Goal: Task Accomplishment & Management: Use online tool/utility

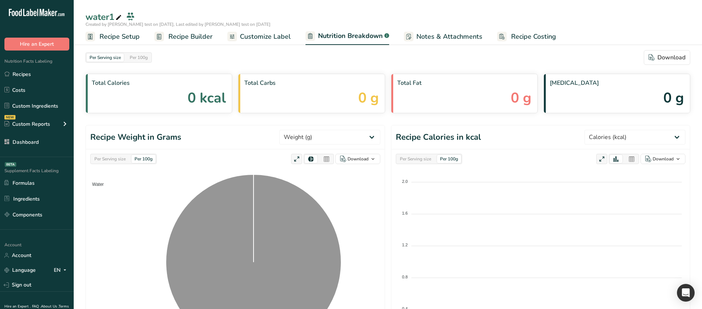
select select "Calories"
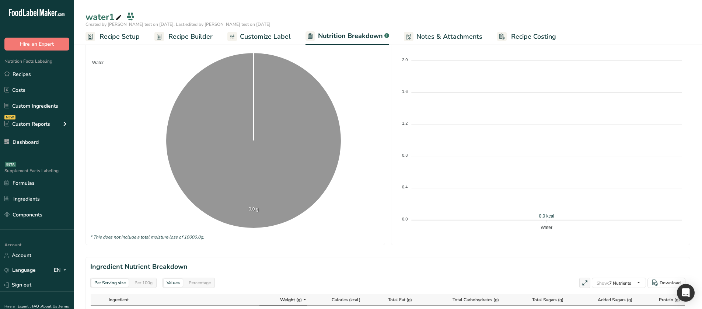
click at [273, 34] on span "Customize Label" at bounding box center [265, 37] width 51 height 10
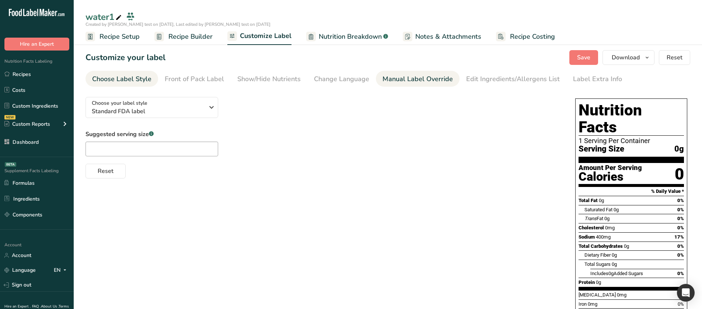
click at [431, 83] on div "Manual Label Override" at bounding box center [418, 79] width 70 height 10
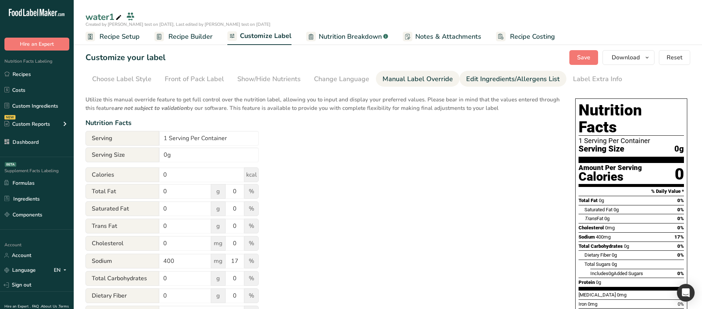
click at [482, 81] on div "Edit Ingredients/Allergens List" at bounding box center [513, 79] width 94 height 10
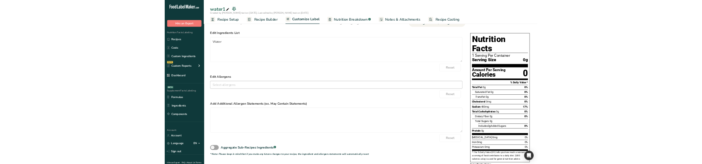
scroll to position [37, 0]
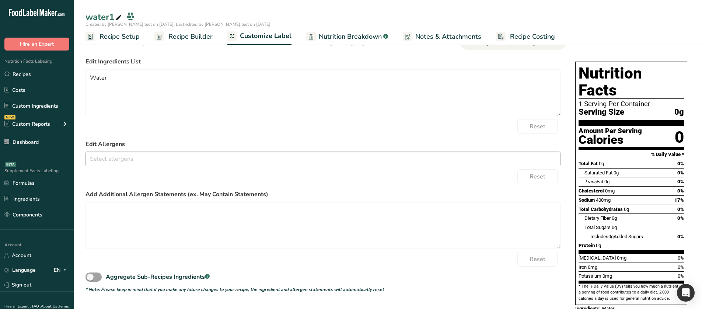
click at [133, 161] on input "text" at bounding box center [323, 158] width 474 height 11
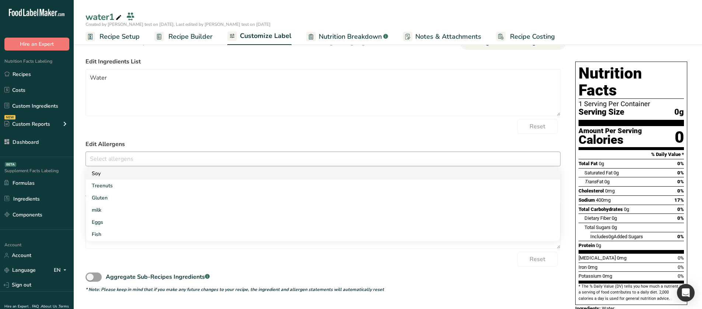
click at [143, 178] on link "Soy" at bounding box center [323, 173] width 474 height 12
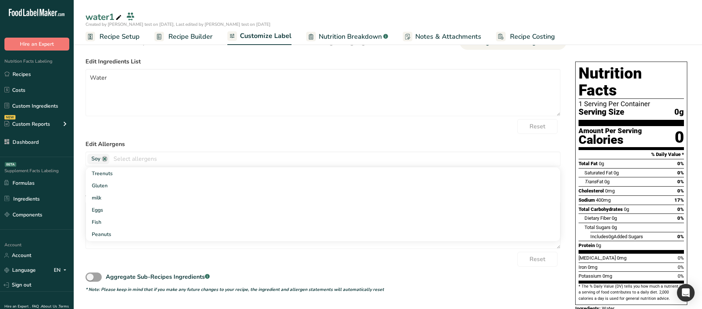
click at [266, 144] on label "Edit Allergens" at bounding box center [322, 144] width 475 height 9
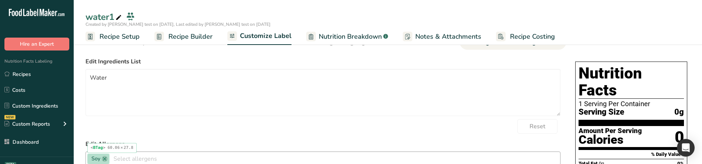
click at [99, 157] on span "Soy" at bounding box center [95, 159] width 9 height 8
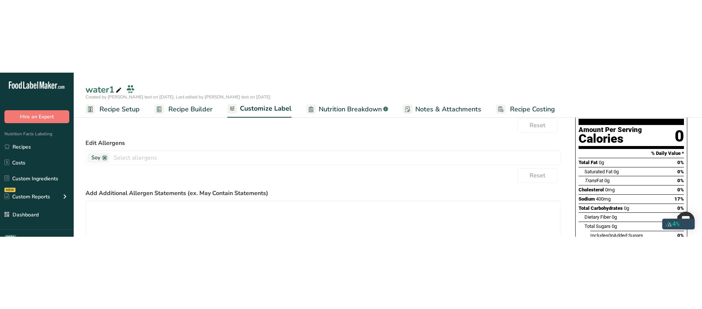
scroll to position [42, 0]
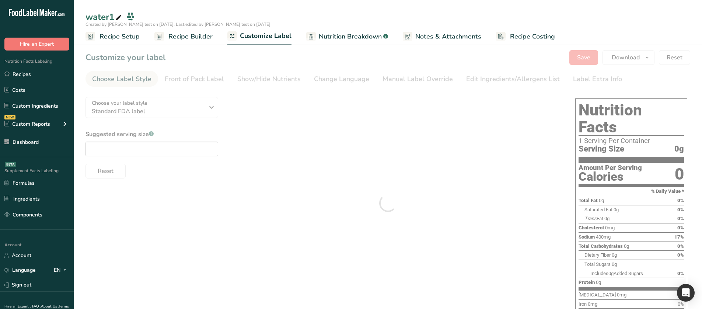
type textarea "Water"
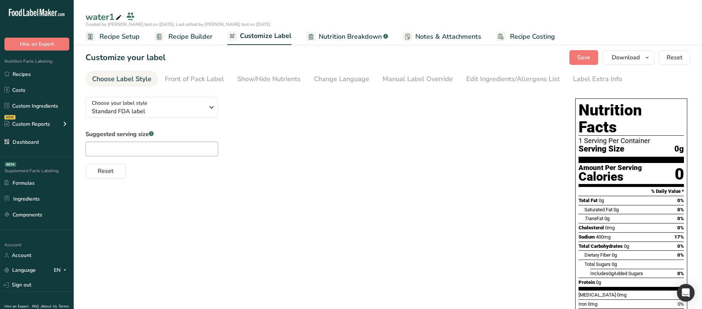
click at [408, 80] on div "Manual Label Override" at bounding box center [418, 79] width 70 height 10
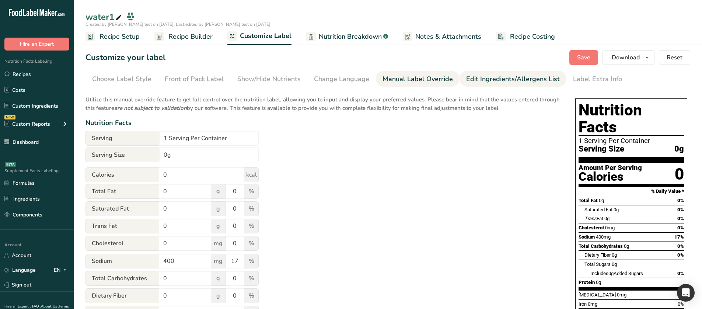
click at [468, 77] on div "Edit Ingredients/Allergens List" at bounding box center [513, 79] width 94 height 10
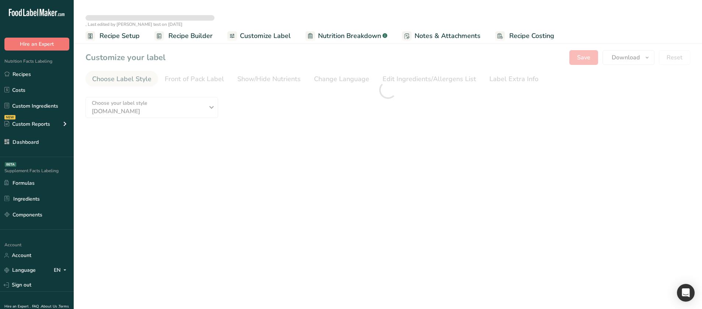
type textarea "Water"
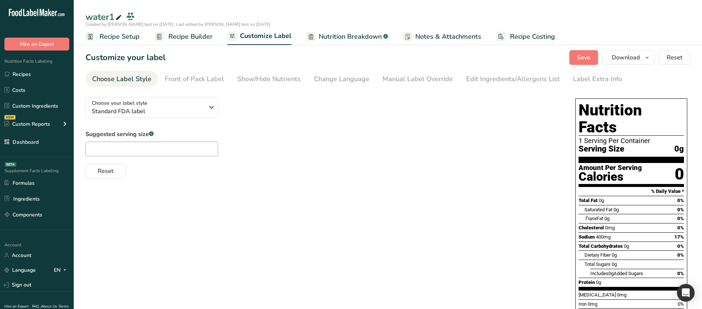
drag, startPoint x: 482, startPoint y: 74, endPoint x: 447, endPoint y: 90, distance: 38.8
click at [482, 74] on div "Edit Ingredients/Allergens List" at bounding box center [513, 79] width 94 height 10
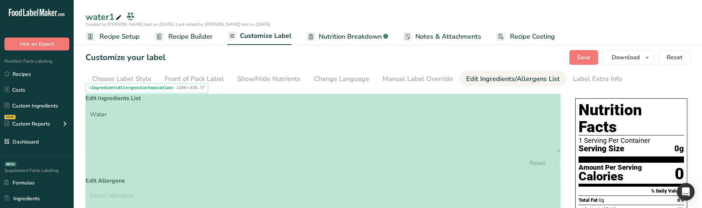
click at [206, 172] on form "Edit Ingredients List Water Reset Edit Allergens Soy Treenuts [GEOGRAPHIC_DATA]…" at bounding box center [322, 211] width 475 height 235
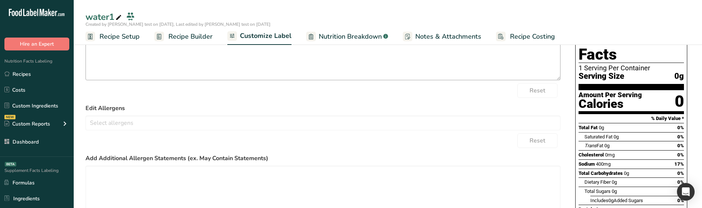
scroll to position [74, 0]
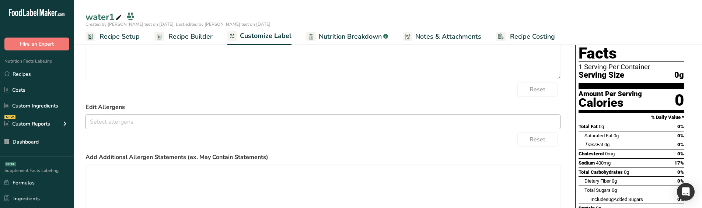
click at [184, 125] on input "text" at bounding box center [323, 121] width 474 height 11
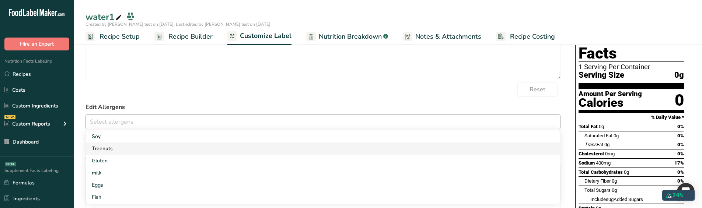
click at [154, 144] on link "Treenuts" at bounding box center [323, 149] width 474 height 12
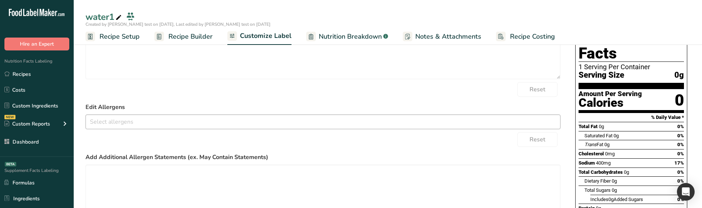
click at [143, 126] on input "text" at bounding box center [323, 121] width 474 height 11
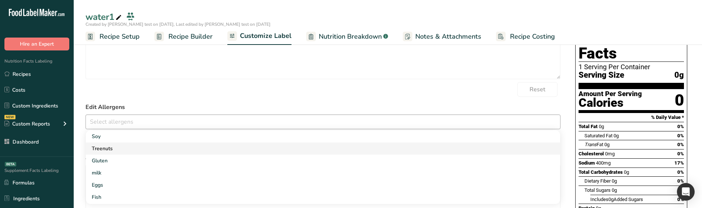
click at [126, 152] on link "Treenuts" at bounding box center [323, 149] width 474 height 12
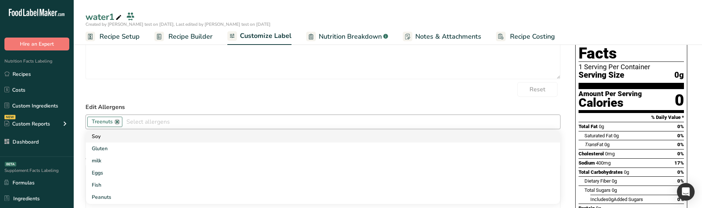
click at [154, 137] on link "Soy" at bounding box center [323, 136] width 474 height 12
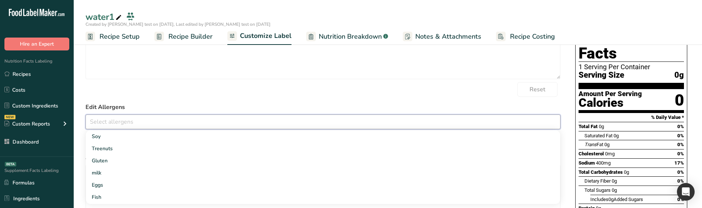
click at [173, 123] on input "text" at bounding box center [323, 121] width 474 height 11
click at [178, 143] on link "Treenuts" at bounding box center [323, 149] width 474 height 12
click at [177, 105] on label "Edit Allergens" at bounding box center [322, 107] width 475 height 9
click at [174, 124] on input "text" at bounding box center [323, 121] width 474 height 11
click at [159, 153] on link "Treenuts" at bounding box center [323, 149] width 474 height 12
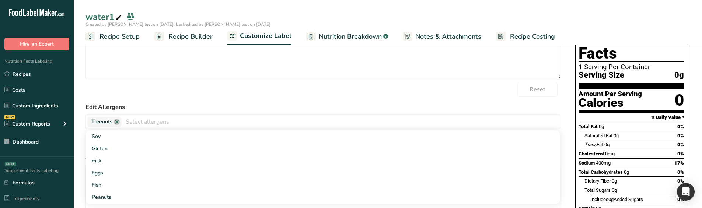
click at [176, 101] on form "Edit Ingredients List Water Reset Edit Allergens Treenuts Soy Gluten milk Eggs …" at bounding box center [322, 137] width 475 height 235
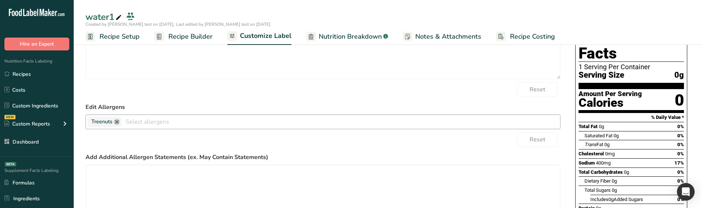
click at [98, 118] on span "Treenuts" at bounding box center [101, 122] width 21 height 8
drag, startPoint x: 137, startPoint y: 102, endPoint x: 135, endPoint y: 109, distance: 7.2
click at [137, 102] on form "Edit Ingredients List Water Reset Edit Allergens Soy Treenuts Gluten milk Eggs …" at bounding box center [322, 137] width 475 height 235
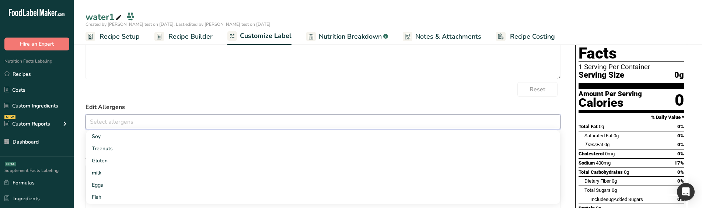
click at [123, 126] on input "text" at bounding box center [323, 121] width 474 height 11
click at [116, 151] on link "Treenuts" at bounding box center [323, 149] width 474 height 12
click at [165, 102] on form "Edit Ingredients List Water Reset Edit Allergens Treenuts Soy Gluten milk Eggs …" at bounding box center [322, 137] width 475 height 235
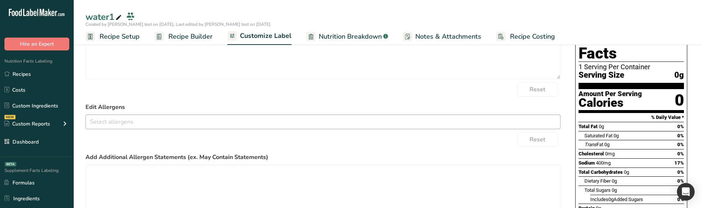
drag, startPoint x: 149, startPoint y: 126, endPoint x: 139, endPoint y: 135, distance: 12.6
click at [149, 126] on input "text" at bounding box center [323, 121] width 474 height 11
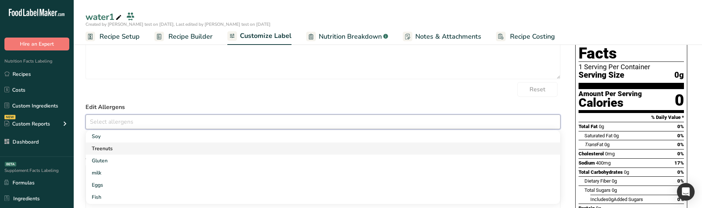
click at [121, 143] on link "Treenuts" at bounding box center [323, 149] width 474 height 12
click at [164, 104] on label "Edit Allergens" at bounding box center [322, 107] width 475 height 9
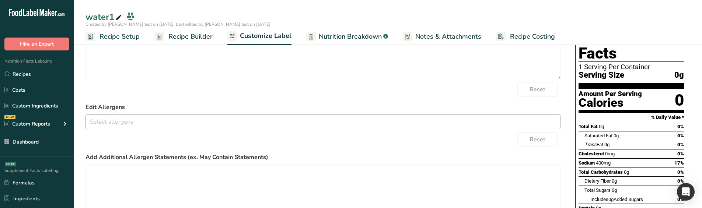
click at [150, 124] on input "text" at bounding box center [323, 121] width 474 height 11
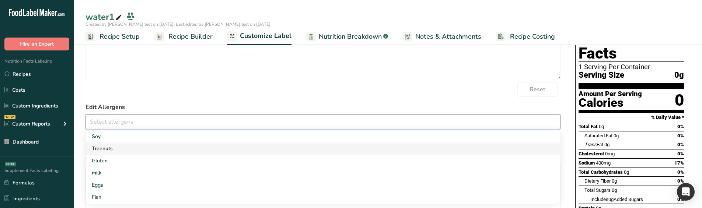
click at [142, 143] on link "Treenuts" at bounding box center [323, 149] width 474 height 12
click at [115, 123] on link at bounding box center [117, 122] width 6 height 6
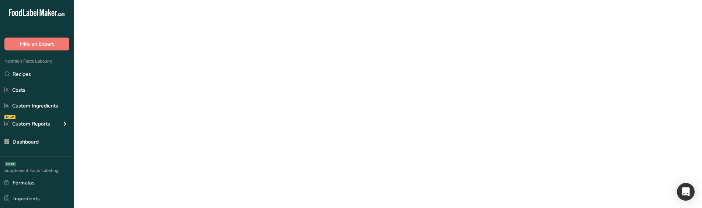
scroll to position [0, 0]
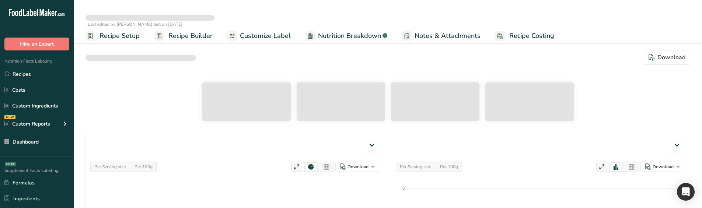
select select "Calories"
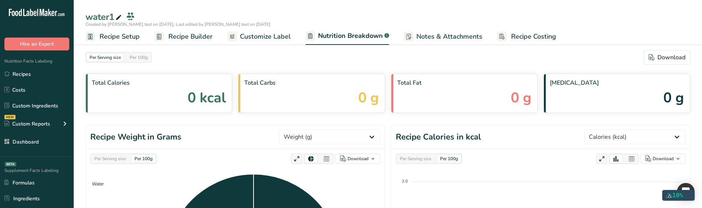
click at [275, 34] on span "Customize Label" at bounding box center [265, 37] width 51 height 10
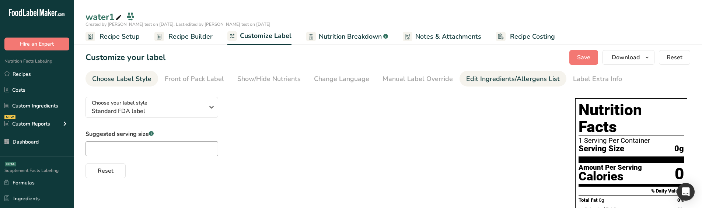
click at [478, 80] on div "Edit Ingredients/Allergens List" at bounding box center [513, 79] width 94 height 10
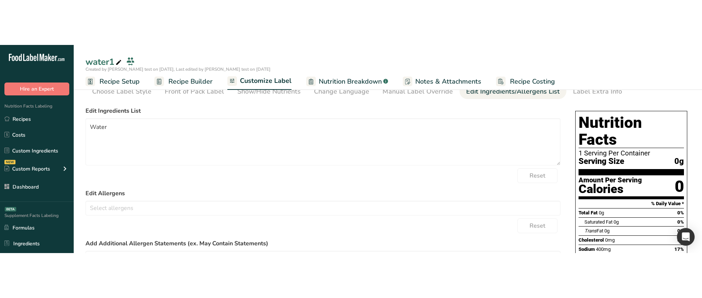
scroll to position [37, 0]
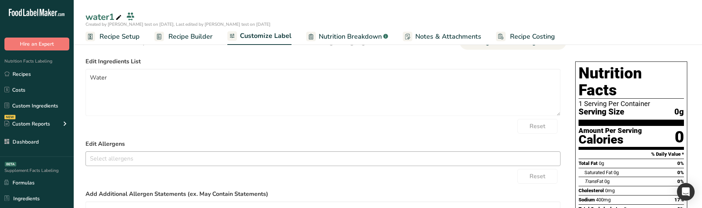
click at [143, 160] on input "text" at bounding box center [323, 158] width 474 height 11
click at [105, 130] on link "Eggs" at bounding box center [323, 133] width 474 height 12
click at [133, 182] on div "Reset" at bounding box center [322, 176] width 475 height 15
drag, startPoint x: 108, startPoint y: 160, endPoint x: 112, endPoint y: 161, distance: 4.9
click at [107, 160] on link at bounding box center [108, 159] width 6 height 6
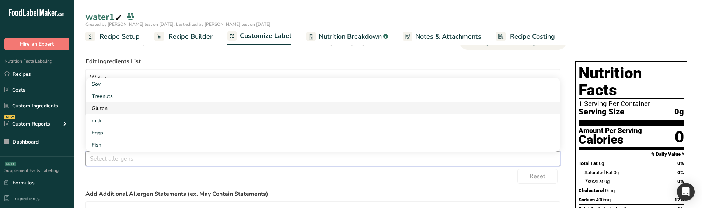
click at [126, 105] on link "Gluten" at bounding box center [323, 108] width 474 height 12
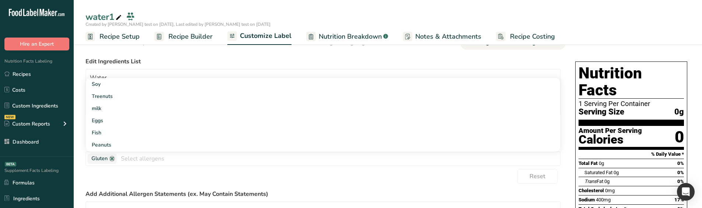
click at [133, 175] on div "Reset" at bounding box center [322, 176] width 475 height 15
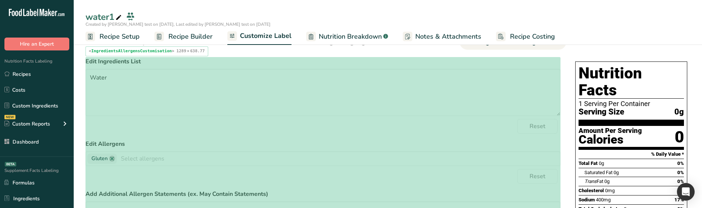
click at [229, 133] on div "Reset" at bounding box center [322, 126] width 475 height 15
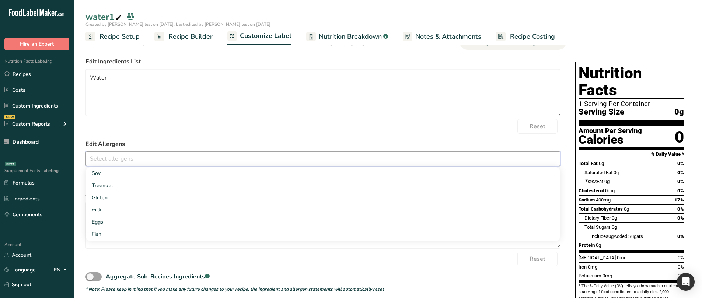
click at [176, 164] on input "text" at bounding box center [323, 158] width 474 height 11
click at [163, 175] on link "Soy" at bounding box center [323, 173] width 474 height 12
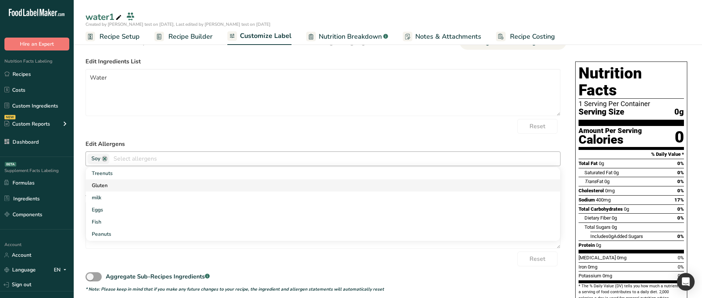
click at [167, 185] on link "Gluten" at bounding box center [323, 185] width 474 height 12
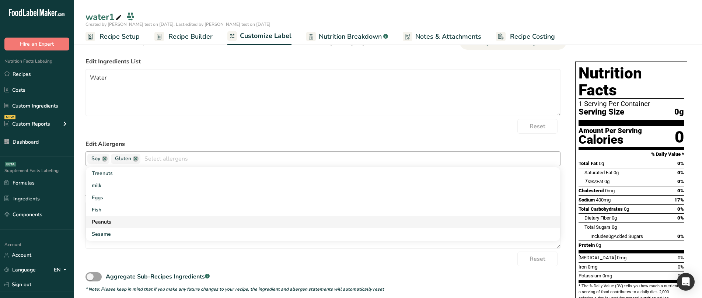
click at [163, 219] on link "Peanuts" at bounding box center [323, 222] width 474 height 12
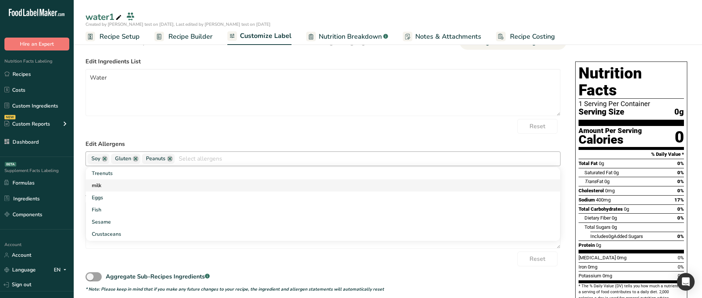
click at [167, 189] on link "milk" at bounding box center [323, 185] width 474 height 12
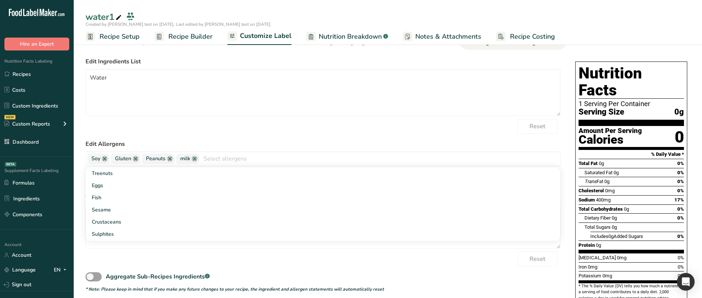
click at [203, 134] on form "Edit Ingredients List Water Reset Edit Allergens Soy Gluten Peanuts milk Treenu…" at bounding box center [322, 174] width 475 height 235
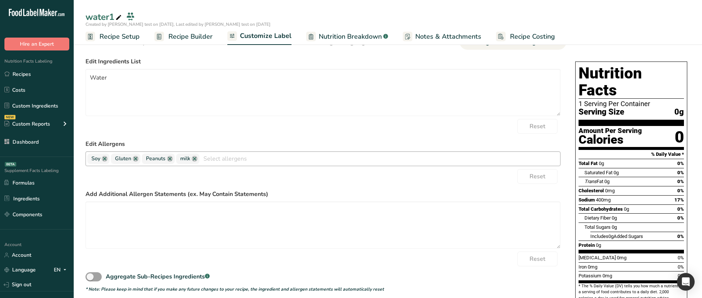
click at [242, 160] on div "Soy Gluten Peanuts milk Treenuts Eggs Fish Sesame Crustaceans Sulphites Celery …" at bounding box center [322, 158] width 475 height 15
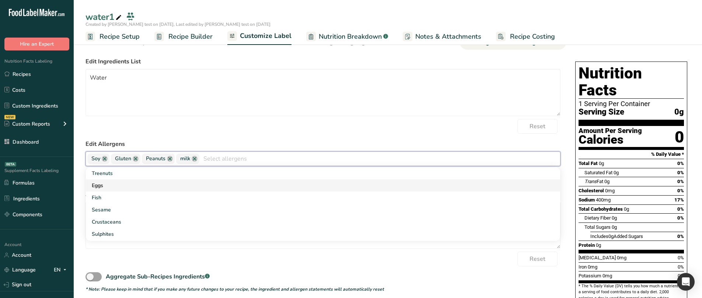
click at [203, 181] on link "Eggs" at bounding box center [323, 185] width 474 height 12
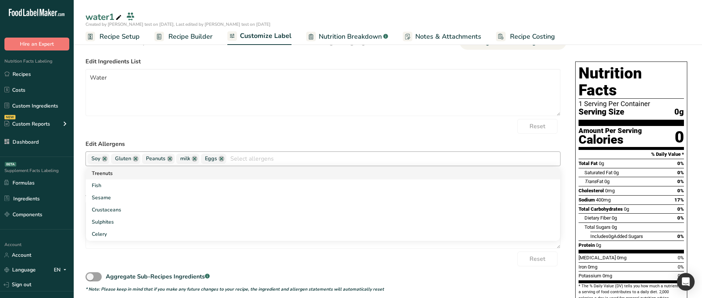
click at [199, 177] on link "Treenuts" at bounding box center [323, 173] width 474 height 12
click at [199, 177] on link "Fish" at bounding box center [323, 173] width 474 height 12
click at [199, 177] on link "Crustaceans" at bounding box center [323, 173] width 474 height 12
click at [199, 177] on link "Sulphites" at bounding box center [323, 173] width 474 height 12
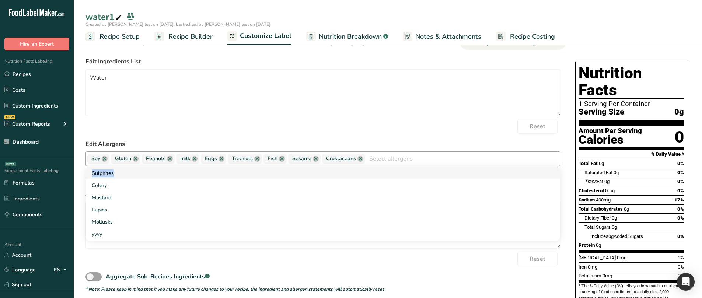
click at [199, 177] on link "Sulphites" at bounding box center [323, 173] width 474 height 12
click at [199, 177] on link "Mustard" at bounding box center [323, 173] width 474 height 12
click at [199, 177] on link "Lupins" at bounding box center [323, 173] width 474 height 12
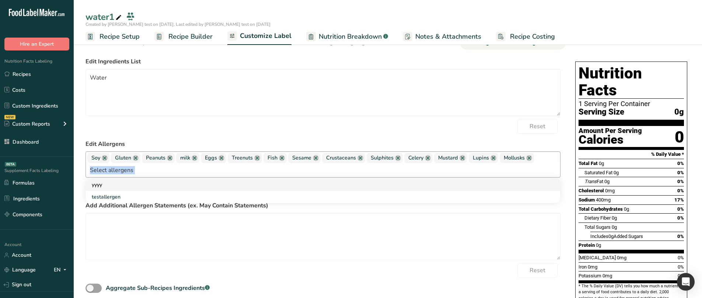
click at [199, 177] on div at bounding box center [323, 170] width 474 height 13
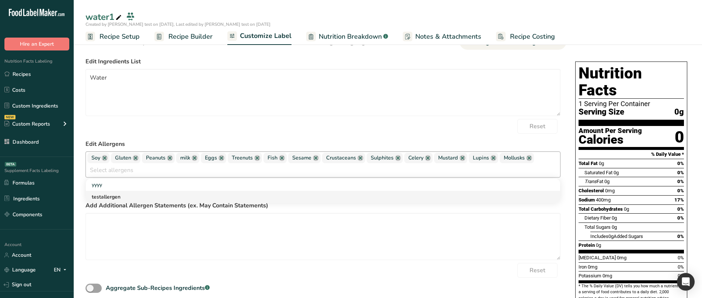
click at [157, 192] on link "testallergen" at bounding box center [323, 197] width 474 height 12
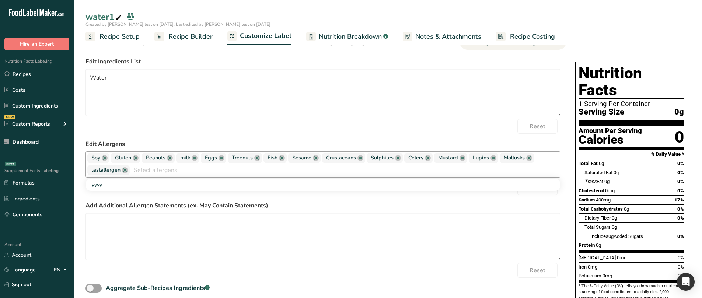
click at [157, 191] on div "Reset" at bounding box center [322, 188] width 475 height 15
click at [157, 189] on div "Reset" at bounding box center [322, 188] width 475 height 15
click at [158, 174] on input "text" at bounding box center [345, 169] width 430 height 11
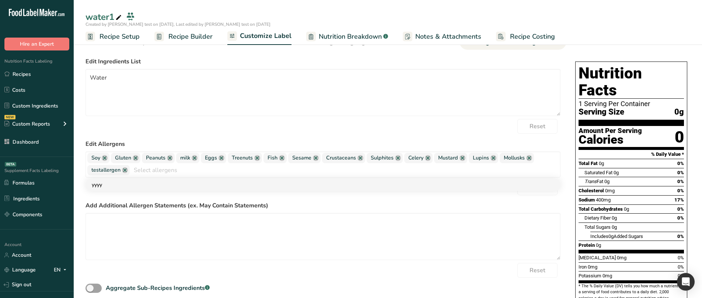
click at [152, 184] on link "yyyy" at bounding box center [323, 185] width 474 height 12
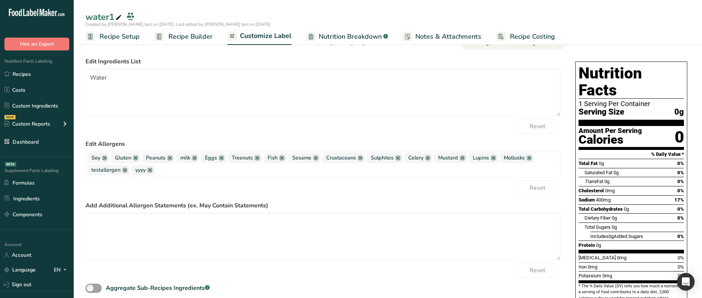
click at [156, 193] on div "Reset" at bounding box center [322, 188] width 475 height 15
click at [558, 189] on div "Reset" at bounding box center [322, 188] width 475 height 15
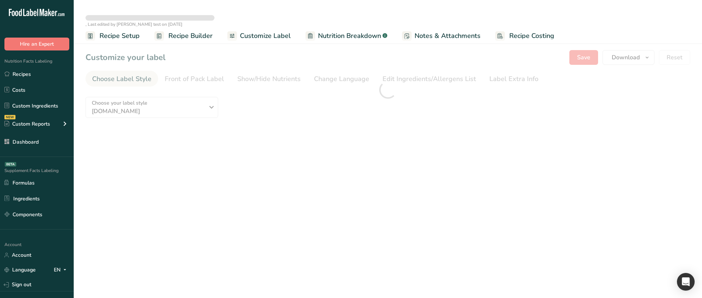
type textarea "Water"
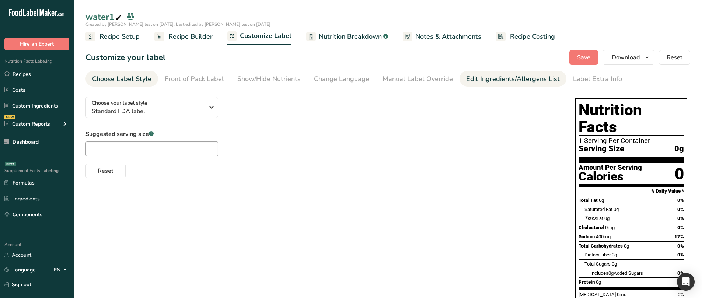
click at [469, 78] on div "Edit Ingredients/Allergens List" at bounding box center [513, 79] width 94 height 10
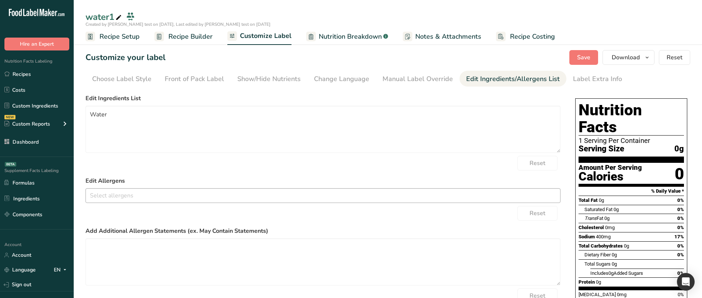
click at [140, 193] on input "text" at bounding box center [323, 195] width 474 height 11
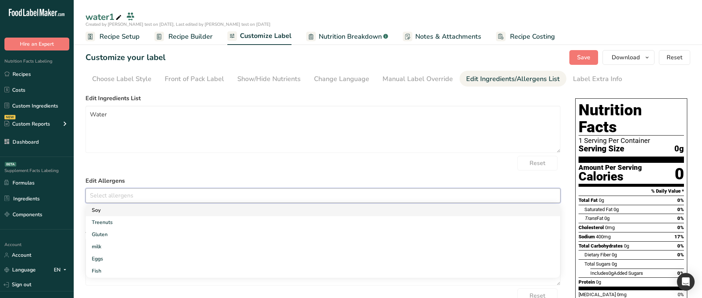
click at [130, 210] on link "Soy" at bounding box center [323, 210] width 474 height 12
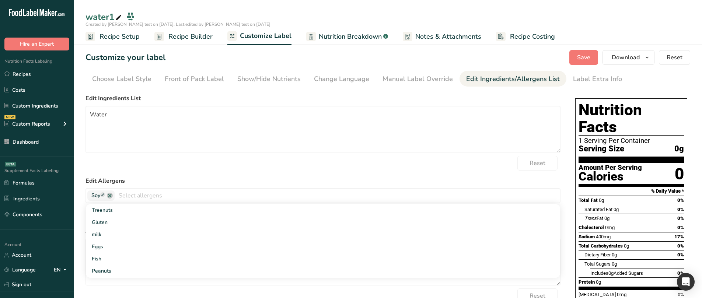
click at [187, 177] on label "Edit Allergens" at bounding box center [322, 181] width 475 height 9
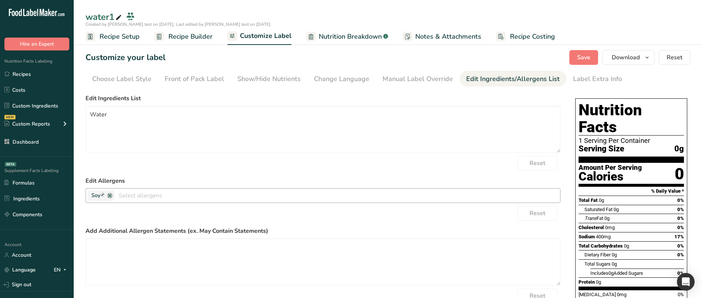
click at [177, 189] on div "Soy Treenuts Gluten milk Eggs Fish Peanuts Sesame Crustaceans Sulphites Celery …" at bounding box center [322, 195] width 475 height 15
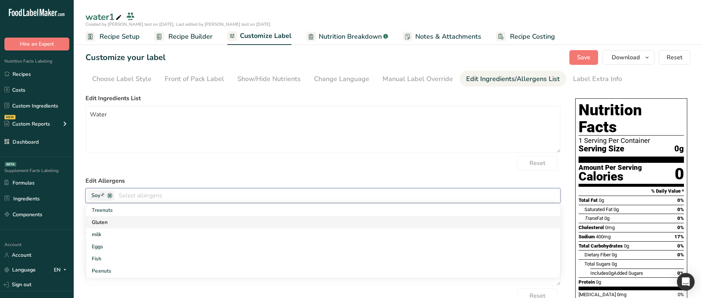
click at [178, 223] on link "Gluten" at bounding box center [323, 222] width 474 height 12
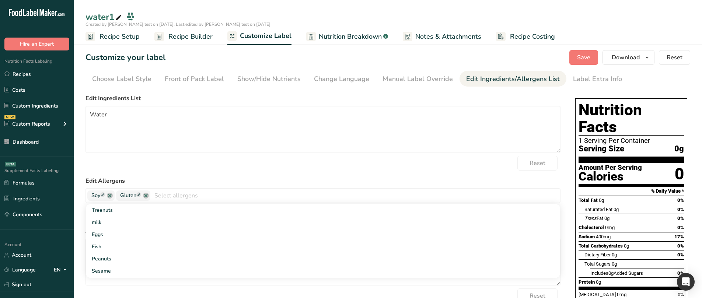
click at [216, 168] on div "Reset" at bounding box center [322, 163] width 475 height 15
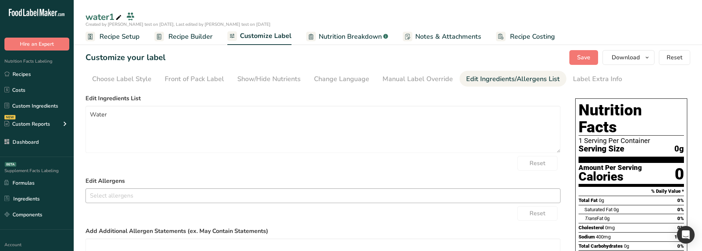
click at [147, 198] on input "text" at bounding box center [323, 195] width 474 height 11
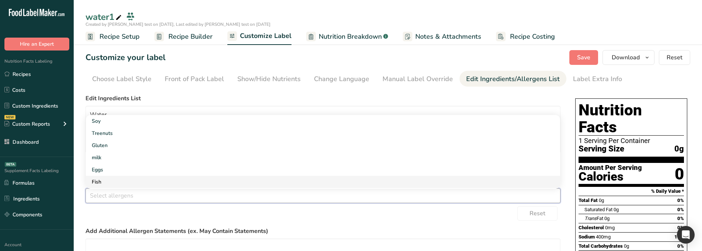
click at [125, 180] on link "Fish" at bounding box center [323, 182] width 474 height 12
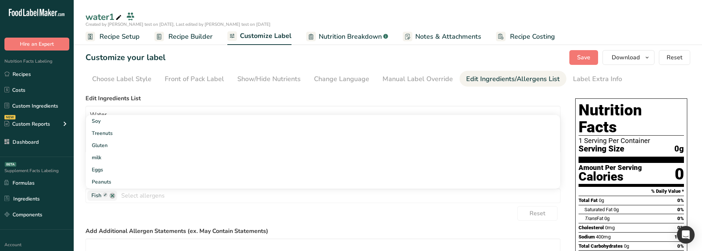
click at [149, 209] on div "Reset" at bounding box center [322, 213] width 475 height 15
click at [129, 177] on label "Edit Allergens" at bounding box center [322, 181] width 475 height 9
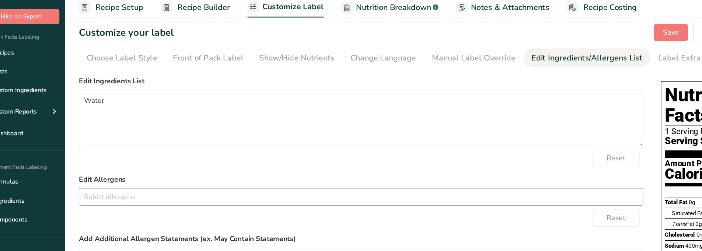
click at [147, 193] on input "text" at bounding box center [323, 195] width 474 height 11
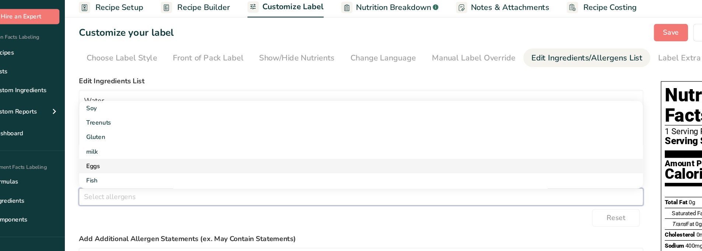
click at [128, 168] on link "Eggs" at bounding box center [323, 170] width 474 height 12
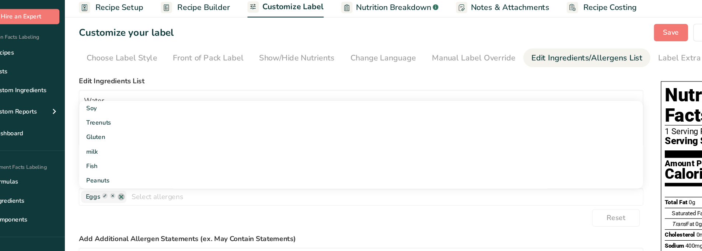
click at [143, 210] on div "Reset" at bounding box center [322, 213] width 475 height 15
click at [139, 205] on form "Edit Ingredients List Water Reset Edit Allergens Soy Treenuts Gluten milk Eggs …" at bounding box center [322, 211] width 475 height 235
click at [132, 193] on input "text" at bounding box center [323, 195] width 474 height 11
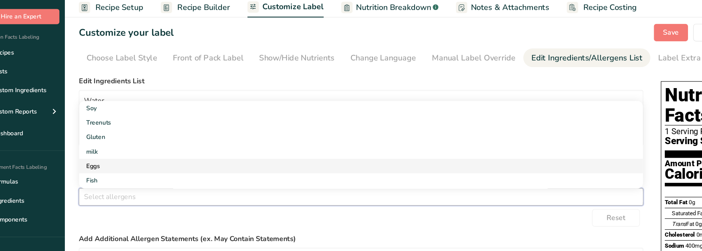
click at [110, 164] on link "Eggs" at bounding box center [323, 170] width 474 height 12
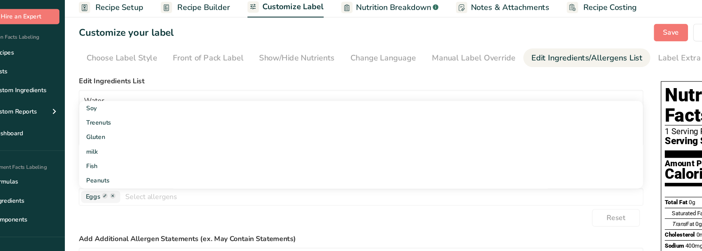
click at [121, 211] on div "Reset" at bounding box center [322, 213] width 475 height 15
click at [113, 196] on icon at bounding box center [114, 194] width 2 height 2
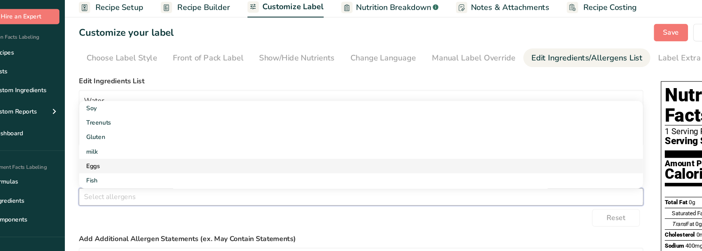
click at [121, 172] on link "Eggs" at bounding box center [323, 170] width 474 height 12
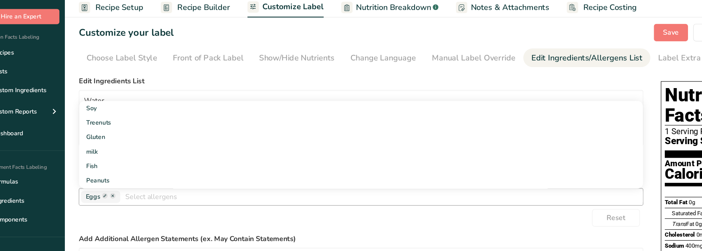
click at [106, 196] on ellipse at bounding box center [107, 194] width 5 height 5
click at [129, 212] on div "Reset" at bounding box center [322, 213] width 475 height 15
click at [118, 196] on input "text" at bounding box center [323, 195] width 474 height 11
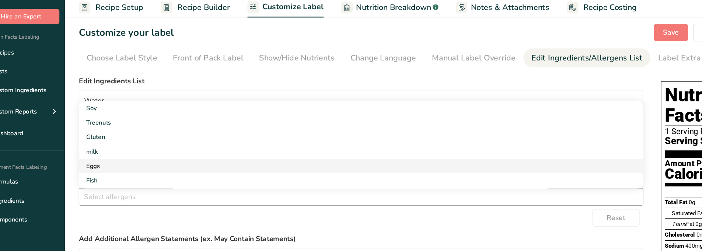
click at [105, 169] on link "Eggs" at bounding box center [323, 170] width 474 height 12
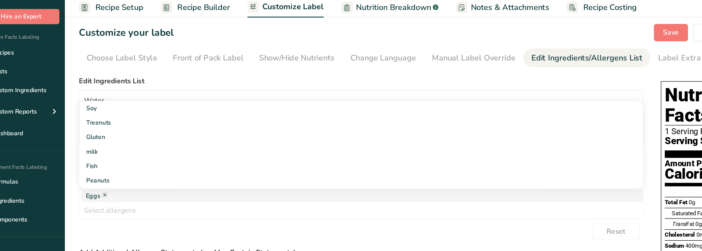
click at [121, 221] on div "Reset" at bounding box center [322, 224] width 475 height 15
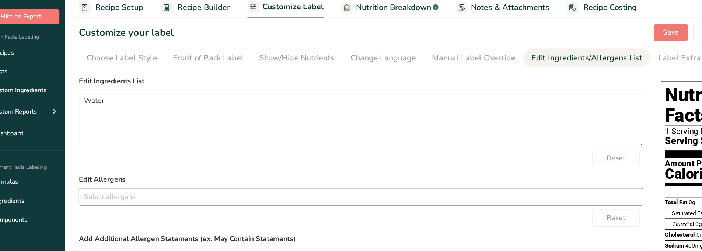
click at [109, 203] on div "Soy Treenuts Gluten milk Eggs Fish Peanuts Sesame Crustaceans Sulphites Celery …" at bounding box center [322, 195] width 475 height 15
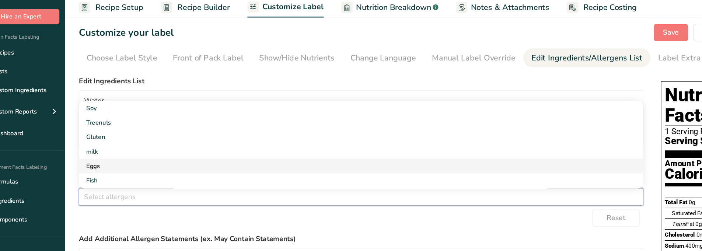
click at [121, 167] on link "Eggs" at bounding box center [323, 170] width 474 height 12
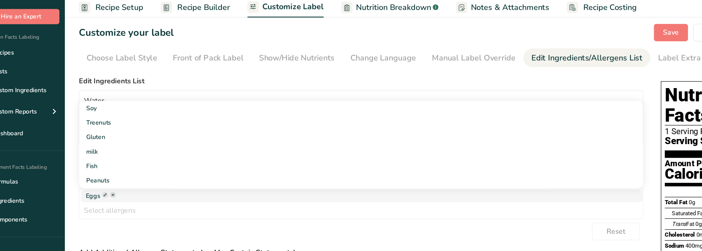
click at [136, 224] on div "Reset" at bounding box center [322, 224] width 475 height 15
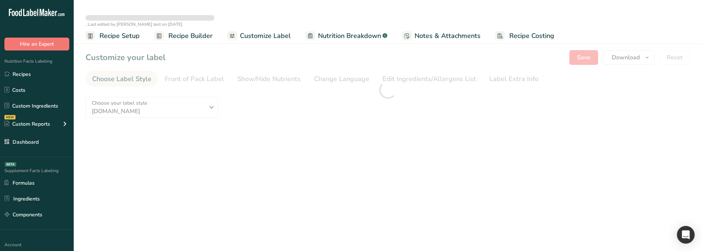
click at [420, 81] on div at bounding box center [388, 89] width 628 height 103
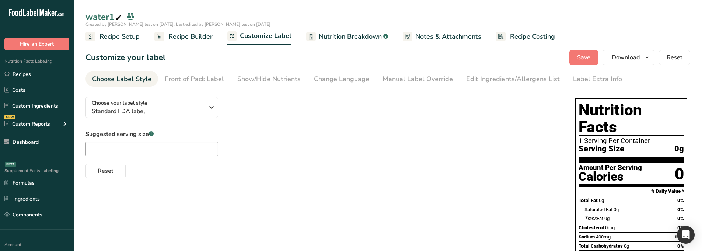
type textarea "Water"
click at [479, 80] on div "Edit Ingredients/Allergens List" at bounding box center [513, 79] width 94 height 10
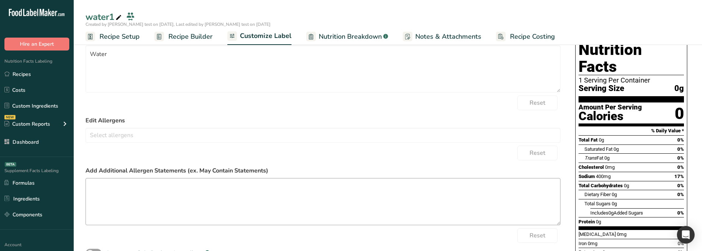
scroll to position [100, 0]
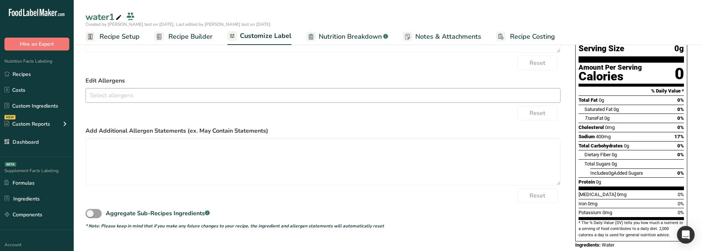
click at [135, 102] on div "Soy Treenuts [GEOGRAPHIC_DATA] milk Eggs Fish Peanuts Sesame Crustaceans Sulphi…" at bounding box center [322, 95] width 475 height 15
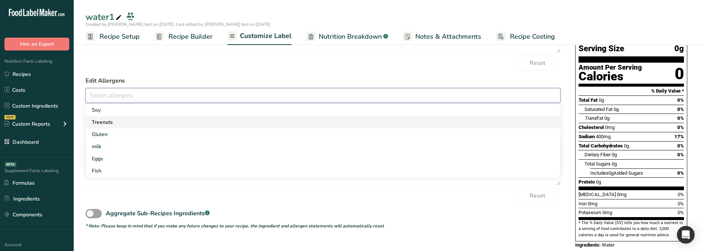
click at [121, 123] on link "Treenuts" at bounding box center [323, 122] width 474 height 12
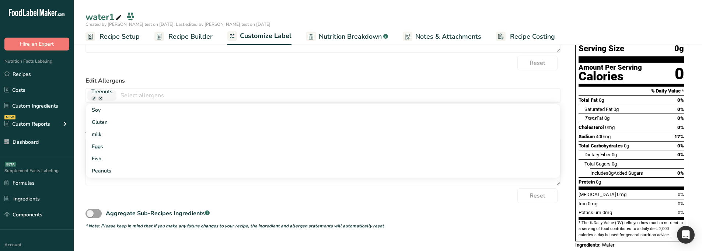
click at [155, 74] on form "Edit Ingredients List Water Reset Edit Allergens Treenuts Soy [GEOGRAPHIC_DATA]…" at bounding box center [322, 111] width 475 height 235
click at [149, 95] on input "text" at bounding box center [338, 95] width 444 height 11
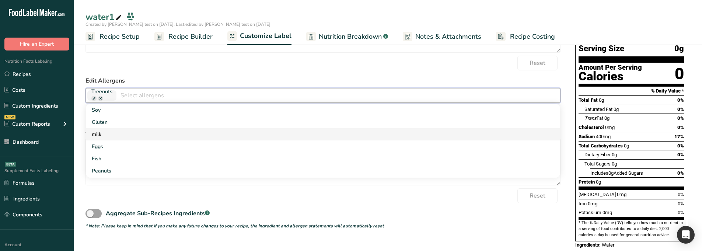
click at [146, 135] on link "milk" at bounding box center [323, 134] width 474 height 12
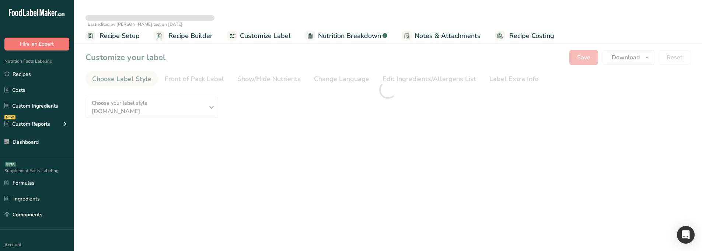
type textarea "Water"
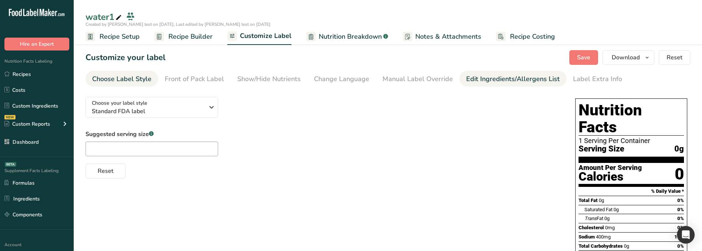
click at [466, 77] on div "Edit Ingredients/Allergens List" at bounding box center [513, 79] width 94 height 10
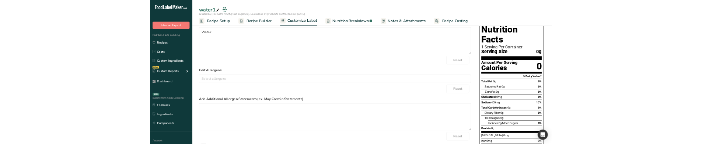
scroll to position [74, 0]
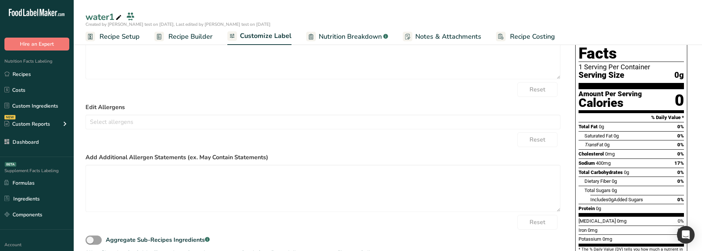
click at [135, 111] on label "Edit Allergens" at bounding box center [322, 107] width 475 height 9
click at [133, 121] on input "text" at bounding box center [323, 121] width 474 height 11
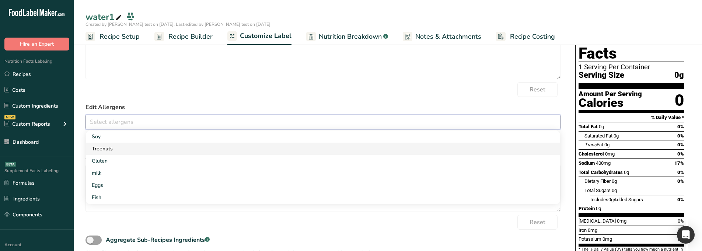
click at [129, 146] on link "Treenuts" at bounding box center [323, 149] width 474 height 12
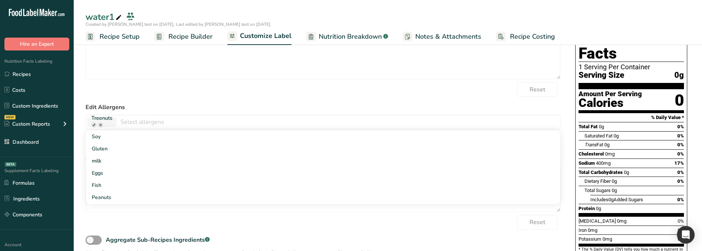
click at [139, 105] on label "Edit Allergens" at bounding box center [322, 107] width 475 height 9
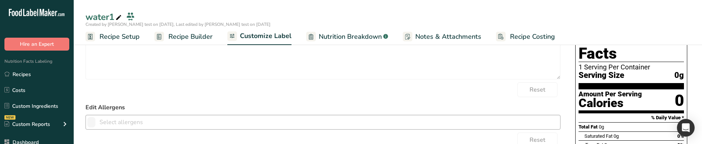
click at [136, 121] on input "text" at bounding box center [327, 121] width 465 height 11
click at [102, 118] on input "text" at bounding box center [323, 121] width 474 height 11
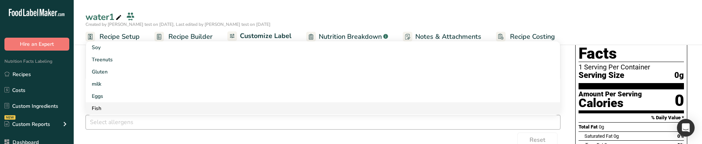
click at [102, 104] on link "Fish" at bounding box center [323, 108] width 474 height 12
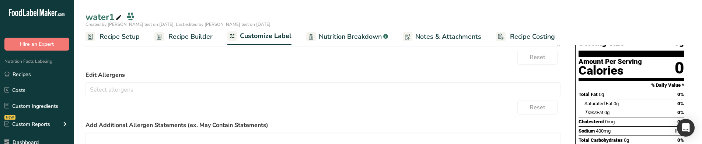
scroll to position [111, 0]
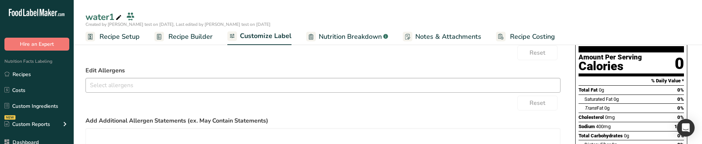
click at [131, 90] on input "text" at bounding box center [323, 84] width 474 height 11
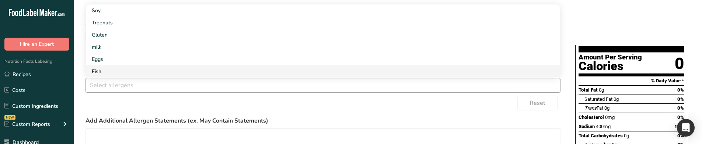
click at [120, 69] on link "Fish" at bounding box center [323, 71] width 474 height 12
